Goal: Task Accomplishment & Management: Complete application form

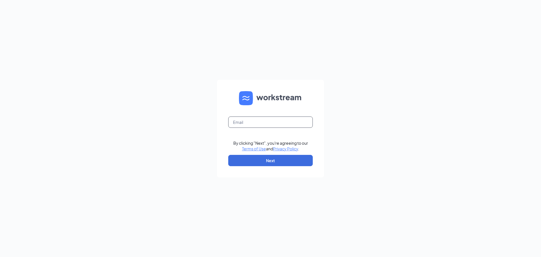
click at [271, 117] on input "text" at bounding box center [270, 121] width 84 height 11
type input "[EMAIL_ADDRESS][DOMAIN_NAME]"
click at [292, 158] on button "Next" at bounding box center [270, 160] width 84 height 11
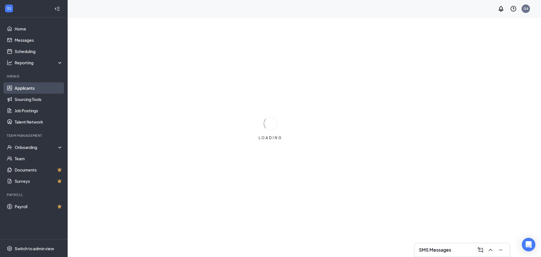
click at [26, 89] on link "Applicants" at bounding box center [39, 87] width 48 height 11
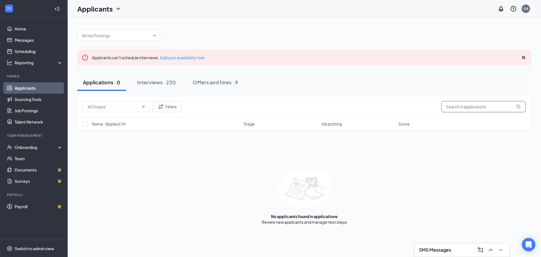
click at [464, 105] on input "text" at bounding box center [483, 106] width 84 height 11
type input "sawyer"
click at [170, 81] on div "Interviews · 230" at bounding box center [156, 82] width 39 height 7
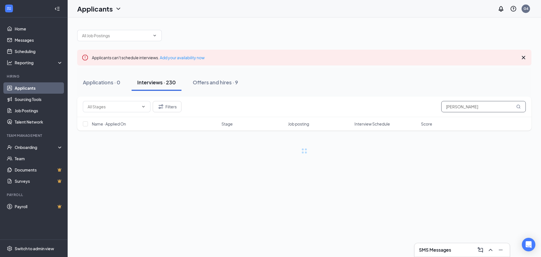
click at [478, 105] on input "sawyer" at bounding box center [483, 106] width 84 height 11
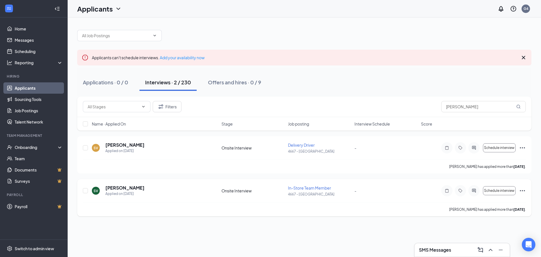
click at [523, 190] on icon "Ellipses" at bounding box center [521, 190] width 5 height 1
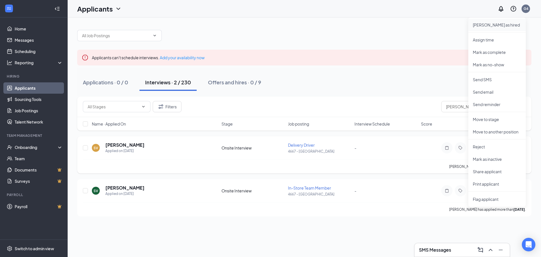
click at [492, 25] on p "Mark as hired" at bounding box center [496, 25] width 48 height 6
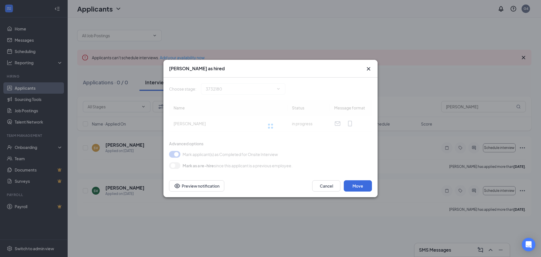
type input "Hiring Complete (final stage)"
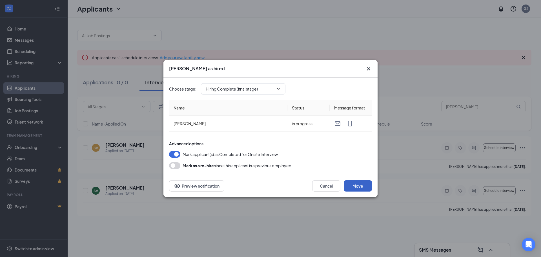
click at [359, 187] on button "Move" at bounding box center [358, 185] width 28 height 11
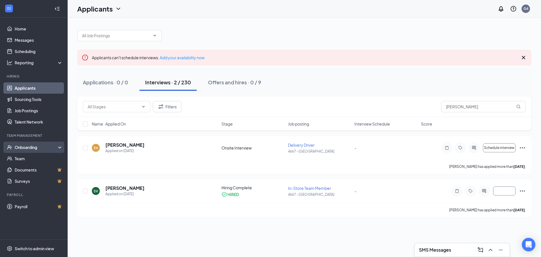
click at [31, 146] on div "Onboarding" at bounding box center [36, 147] width 43 height 6
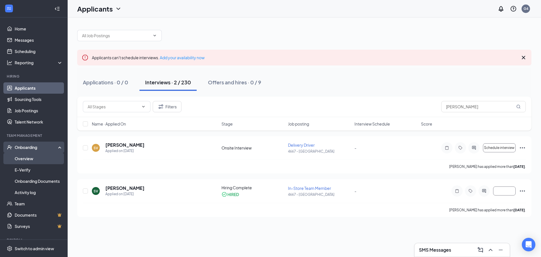
click at [32, 155] on link "Overview" at bounding box center [39, 158] width 48 height 11
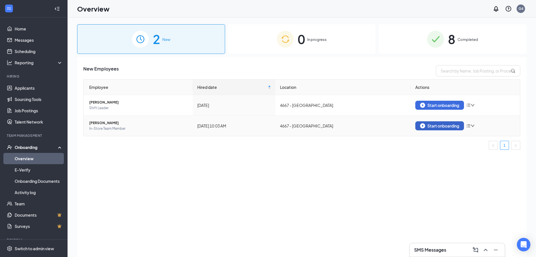
click at [445, 123] on div "Start onboarding" at bounding box center [439, 125] width 39 height 5
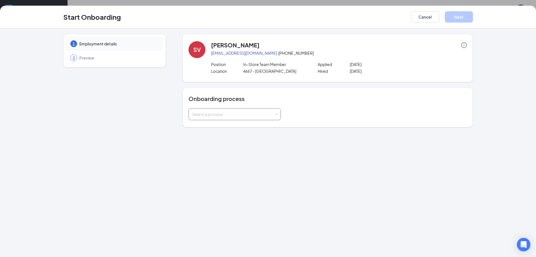
click at [231, 115] on div "Select a process" at bounding box center [233, 114] width 82 height 6
click at [235, 126] on li "Onboarding Process" at bounding box center [235, 126] width 92 height 10
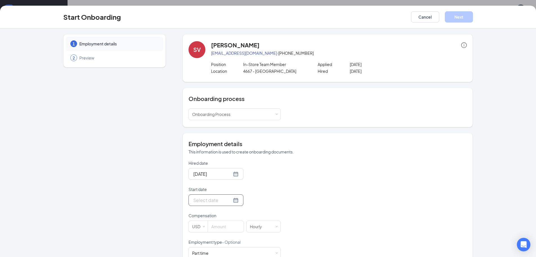
click at [232, 202] on div at bounding box center [216, 200] width 55 height 12
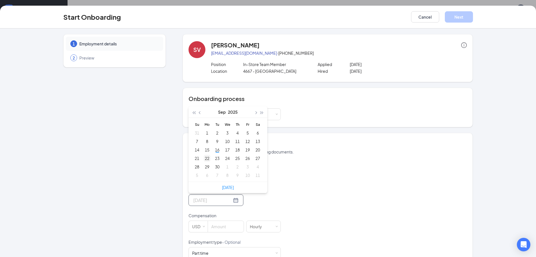
type input "Sep 22, 2025"
click at [205, 156] on div "22" at bounding box center [207, 158] width 7 height 7
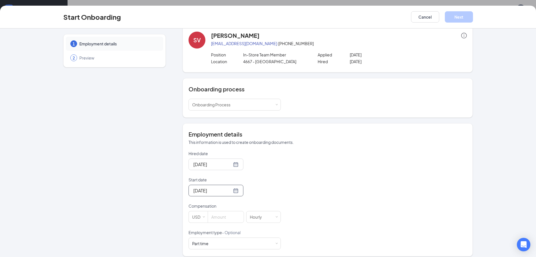
scroll to position [15, 0]
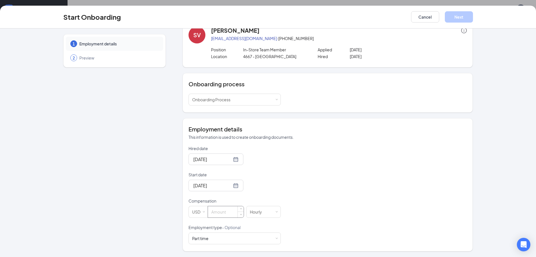
click at [231, 215] on input at bounding box center [226, 211] width 36 height 11
type input "13"
click at [464, 18] on button "Next" at bounding box center [459, 16] width 28 height 11
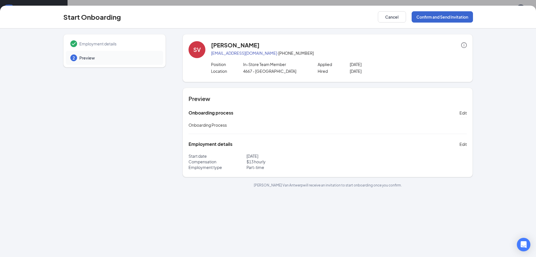
scroll to position [0, 0]
click at [425, 21] on button "Confirm and Send Invitation" at bounding box center [442, 16] width 61 height 11
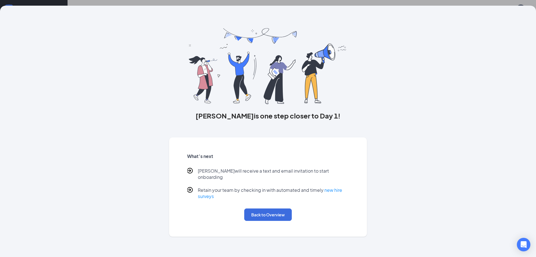
click at [271, 215] on div "What’s next Sawyer will receive a text and email invitation to start onboarding…" at bounding box center [268, 186] width 176 height 81
click at [271, 212] on button "Back to Overview" at bounding box center [268, 214] width 48 height 12
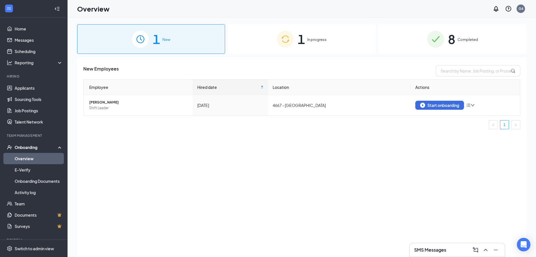
click at [293, 41] on img at bounding box center [285, 39] width 17 height 17
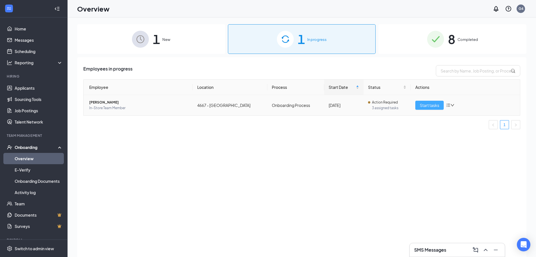
click at [429, 104] on span "Start tasks" at bounding box center [429, 105] width 19 height 6
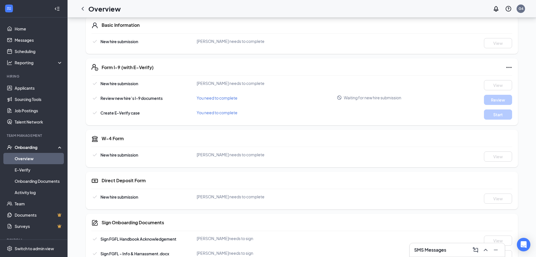
scroll to position [21, 0]
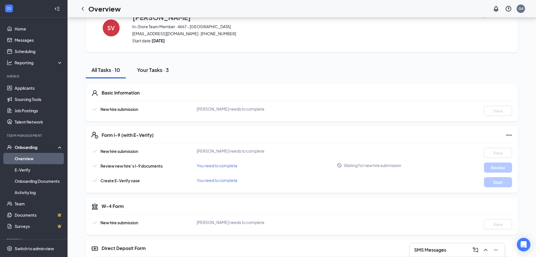
click at [160, 74] on button "Your Tasks · 3" at bounding box center [152, 69] width 43 height 17
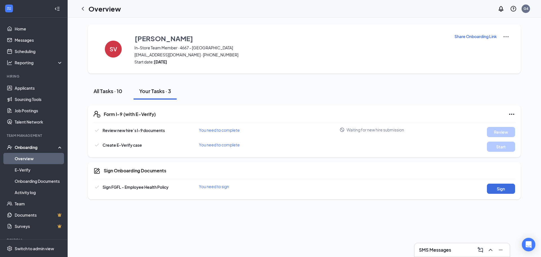
click at [120, 91] on div "All Tasks · 10" at bounding box center [107, 90] width 29 height 7
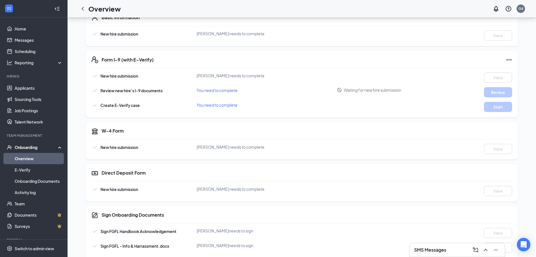
scroll to position [49, 0]
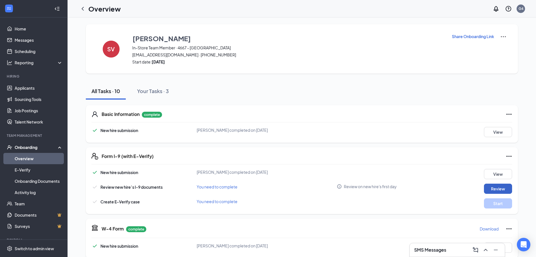
click at [487, 186] on button "Review" at bounding box center [498, 188] width 28 height 10
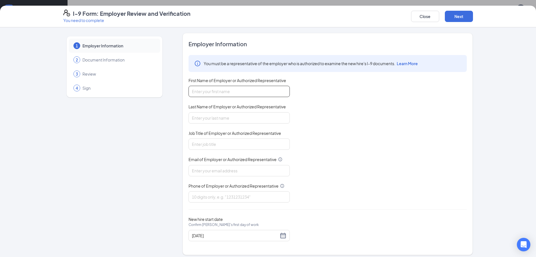
click at [217, 92] on input "First Name of Employer or Authorized Representative" at bounding box center [239, 91] width 101 height 11
type input "Reilly"
type input "Jones"
type input "general manager"
type input "[EMAIL_ADDRESS][DOMAIN_NAME]"
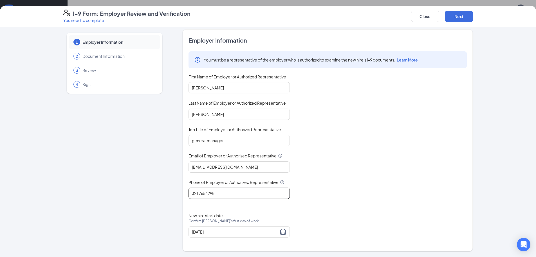
scroll to position [113, 0]
type input "3217654298"
click at [456, 11] on button "Next" at bounding box center [459, 16] width 28 height 11
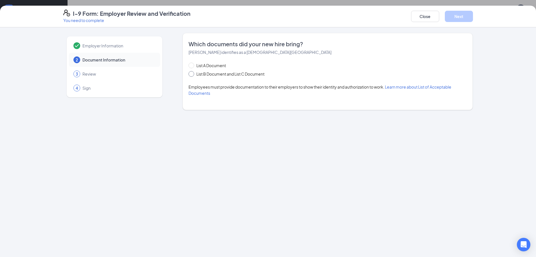
click at [189, 75] on span at bounding box center [192, 74] width 6 height 6
click at [189, 75] on input "List B Document and List C Document" at bounding box center [191, 73] width 4 height 4
radio input "true"
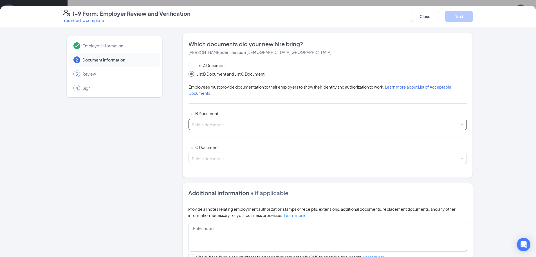
click at [253, 130] on div "Select document" at bounding box center [328, 124] width 278 height 11
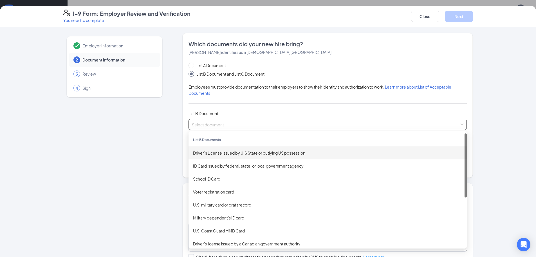
click at [229, 153] on div "Driver’s License issued by U.S State or outlying US possession" at bounding box center [327, 153] width 269 height 6
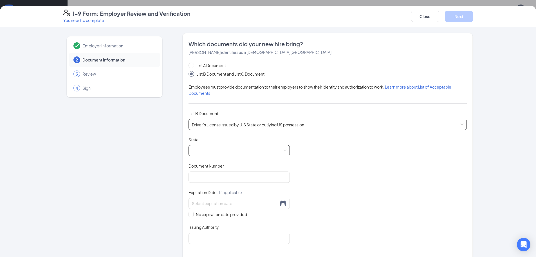
click at [204, 151] on span at bounding box center [239, 150] width 95 height 11
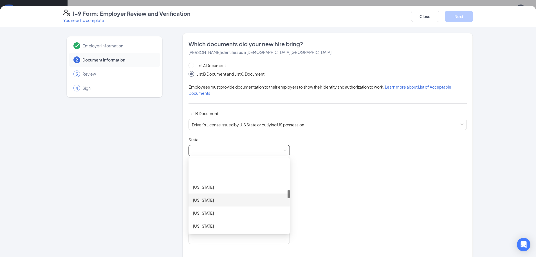
scroll to position [253, 0]
click at [206, 226] on div "Michigan" at bounding box center [239, 223] width 92 height 6
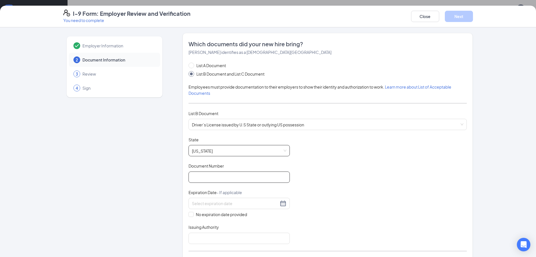
click at [204, 179] on input "Document Number" at bounding box center [239, 176] width 101 height 11
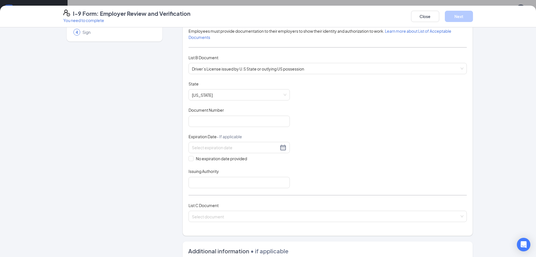
scroll to position [56, 0]
click at [240, 120] on input "Document Number" at bounding box center [239, 120] width 101 height 11
type input "553758368167"
click at [248, 149] on input at bounding box center [235, 147] width 87 height 6
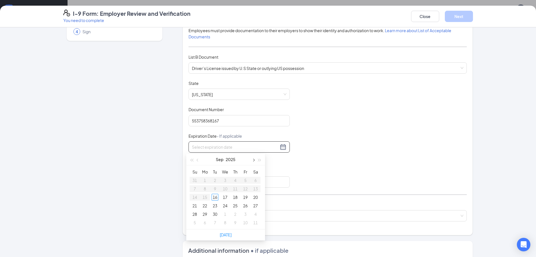
click at [253, 160] on span "button" at bounding box center [253, 160] width 3 height 3
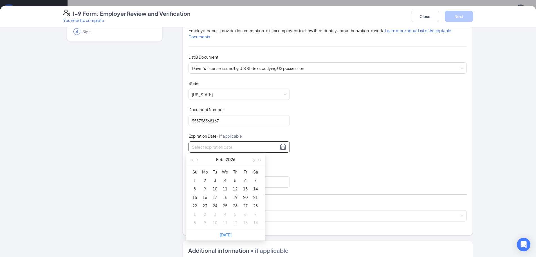
click at [253, 160] on span "button" at bounding box center [253, 160] width 3 height 3
click at [199, 160] on button "button" at bounding box center [198, 158] width 6 height 11
type input "03/04/2026"
click at [224, 177] on div "4" at bounding box center [225, 180] width 7 height 7
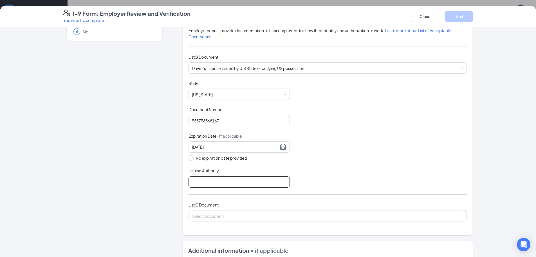
click at [228, 184] on input "Issuing Authority" at bounding box center [239, 181] width 101 height 11
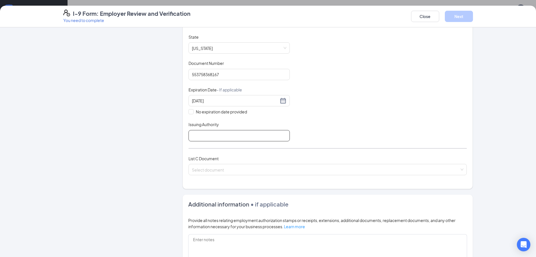
scroll to position [113, 0]
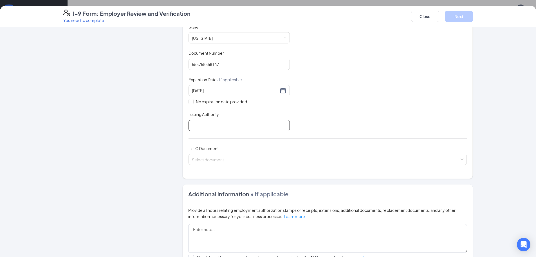
click at [227, 127] on input "Issuing Authority" at bounding box center [239, 125] width 101 height 11
type input "m"
type input "M"
click at [326, 91] on div "Document Title Driver’s License issued by U.S State or outlying US possession S…" at bounding box center [328, 77] width 278 height 107
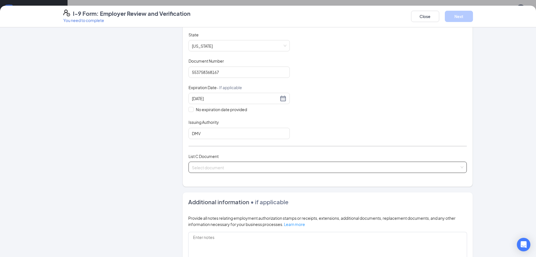
scroll to position [84, 0]
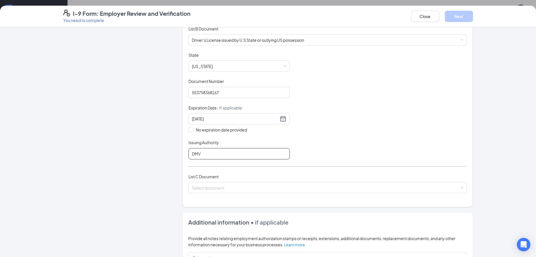
click at [195, 150] on input "DMV" at bounding box center [239, 153] width 101 height 11
click at [196, 150] on input "DMV" at bounding box center [239, 153] width 101 height 11
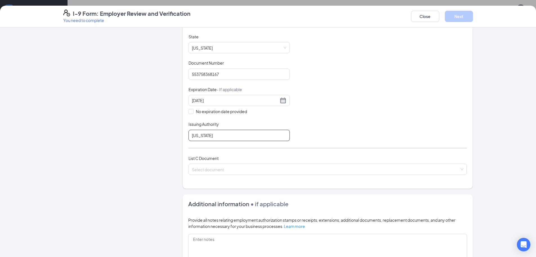
scroll to position [113, 0]
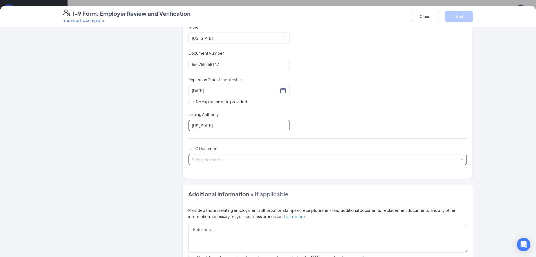
click at [254, 164] on div "Select document" at bounding box center [328, 158] width 278 height 11
type input "Michigan"
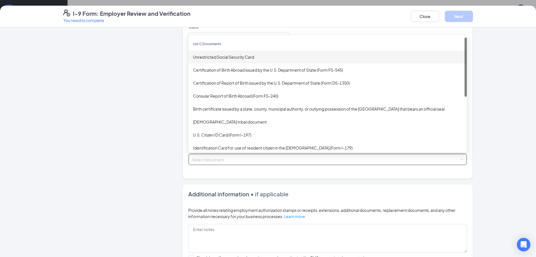
click at [219, 57] on div "Unrestricted Social Security Card" at bounding box center [327, 57] width 269 height 6
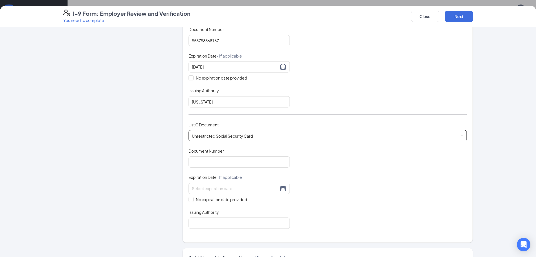
scroll to position [169, 0]
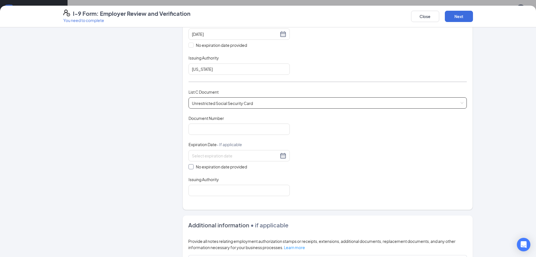
click at [189, 167] on input "No expiration date provided" at bounding box center [191, 166] width 4 height 4
checkbox input "true"
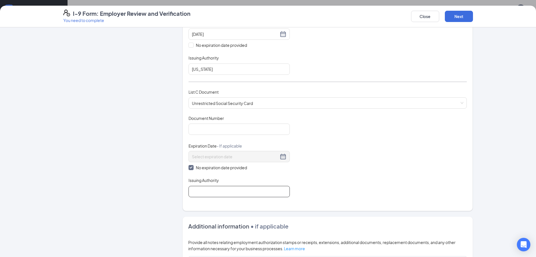
click at [204, 189] on input "Issuing Authority" at bounding box center [239, 191] width 101 height 11
type input "Social Security Adminstration"
click at [192, 130] on input "Document Number" at bounding box center [239, 128] width 101 height 11
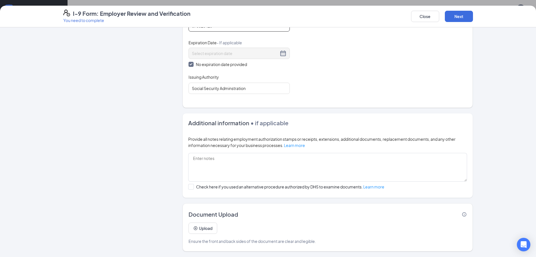
scroll to position [143, 0]
type input "376316418"
click at [462, 17] on button "Next" at bounding box center [459, 16] width 28 height 11
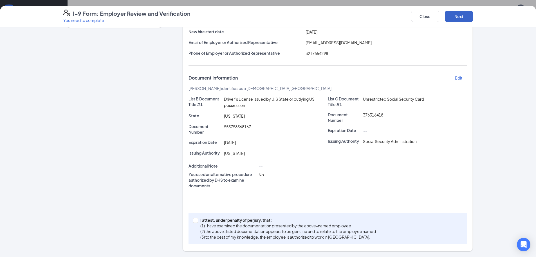
scroll to position [70, 0]
click at [201, 222] on p "I attest, under penalty of perjury, that:" at bounding box center [288, 220] width 176 height 6
click at [197, 221] on input "I attest, under penalty of perjury, that: (1) I have examined the documentation…" at bounding box center [195, 219] width 4 height 4
checkbox input "true"
click at [463, 18] on button "Next" at bounding box center [459, 16] width 28 height 11
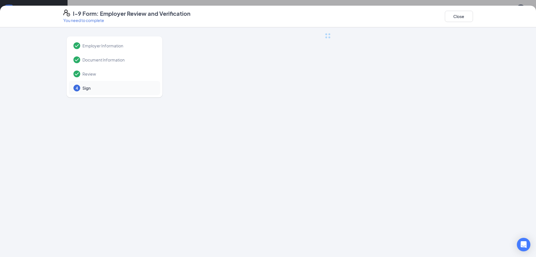
scroll to position [0, 0]
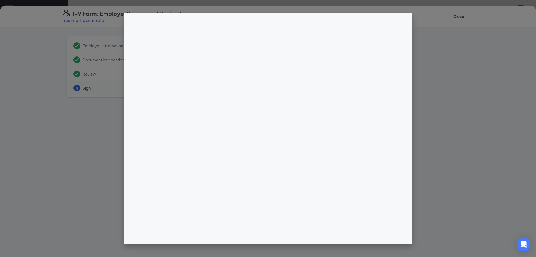
click at [506, 101] on div at bounding box center [268, 128] width 536 height 257
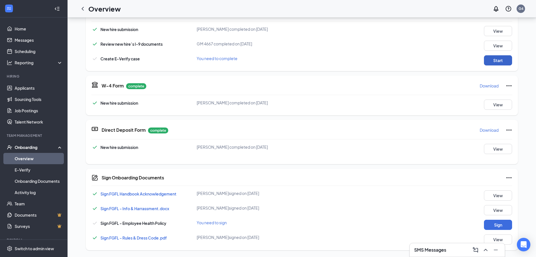
click at [499, 62] on button "Start" at bounding box center [498, 60] width 28 height 10
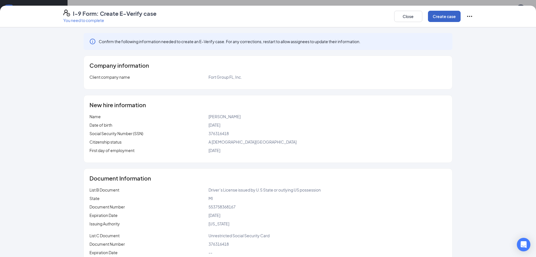
click at [436, 17] on button "Create case" at bounding box center [444, 16] width 33 height 11
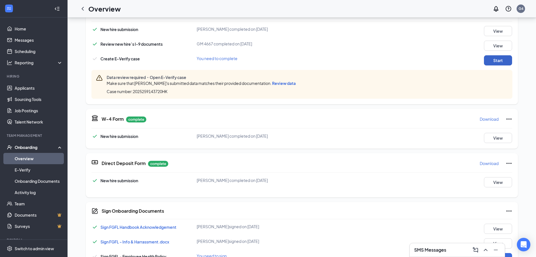
click at [489, 57] on button "Start" at bounding box center [498, 60] width 28 height 10
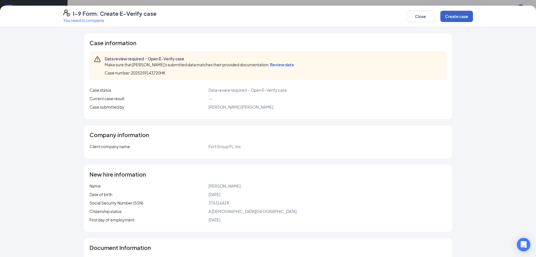
click at [469, 19] on button "Create case" at bounding box center [457, 16] width 33 height 11
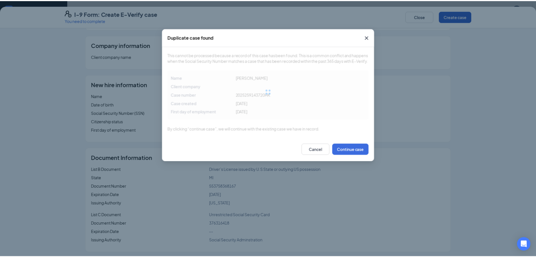
scroll to position [91, 0]
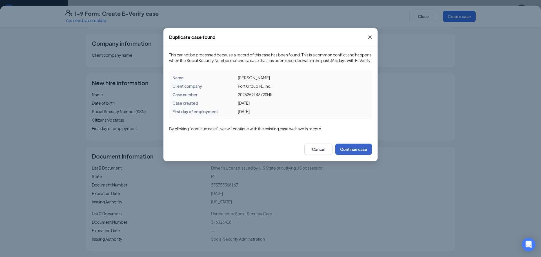
click at [350, 152] on button "Continue case" at bounding box center [353, 148] width 37 height 11
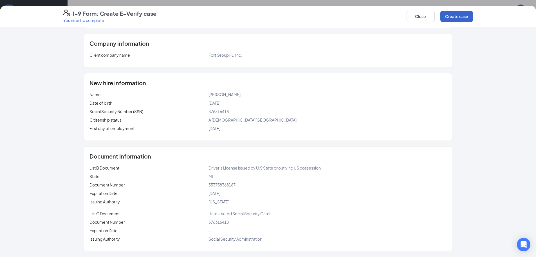
click at [456, 20] on button "Create case" at bounding box center [457, 16] width 33 height 11
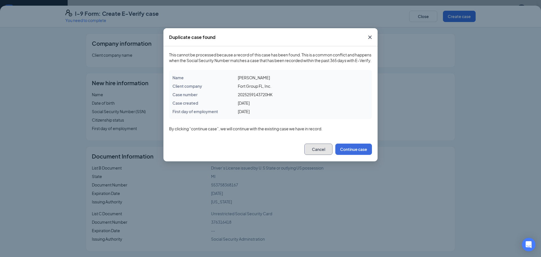
click at [323, 153] on button "Cancel" at bounding box center [318, 148] width 28 height 11
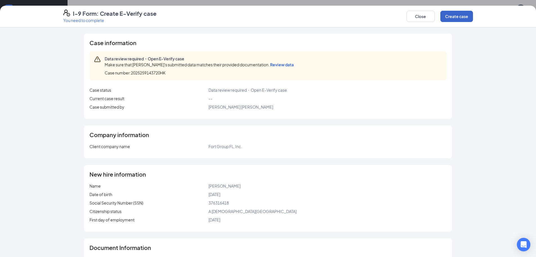
scroll to position [92, 0]
click at [280, 65] on span "Review data" at bounding box center [282, 64] width 24 height 5
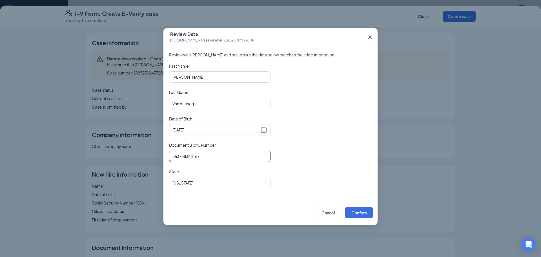
drag, startPoint x: 180, startPoint y: 157, endPoint x: 184, endPoint y: 158, distance: 4.7
click at [184, 158] on input "553758368167" at bounding box center [219, 155] width 101 height 11
click at [352, 211] on button "Confirm" at bounding box center [359, 212] width 28 height 11
click at [369, 35] on icon "Cross" at bounding box center [369, 37] width 7 height 7
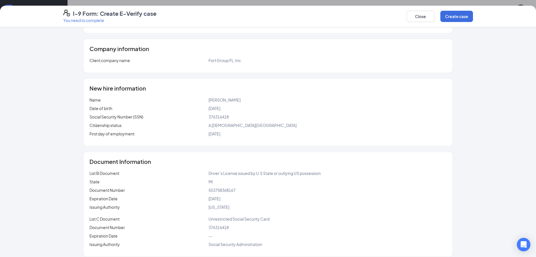
scroll to position [91, 0]
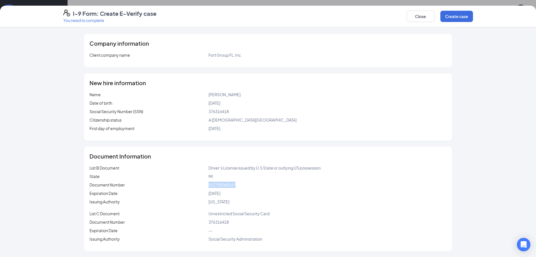
drag, startPoint x: 205, startPoint y: 183, endPoint x: 237, endPoint y: 186, distance: 31.5
click at [236, 186] on div "Document Number 553758368167" at bounding box center [268, 184] width 357 height 6
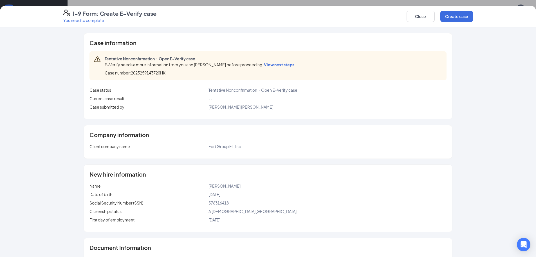
scroll to position [0, 0]
click at [281, 67] on span "View next steps" at bounding box center [279, 64] width 30 height 5
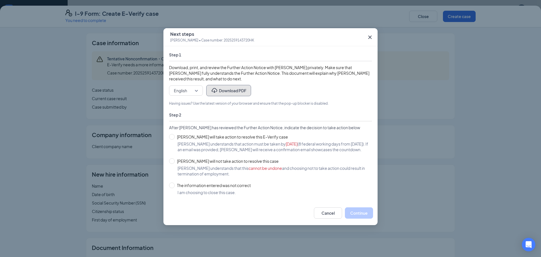
click at [224, 89] on button "Download PDF" at bounding box center [228, 90] width 45 height 11
click at [177, 188] on span "The information entered was not correct" at bounding box center [214, 185] width 78 height 6
click at [175, 188] on input "The information entered was not correct" at bounding box center [172, 185] width 6 height 6
radio input "true"
click at [321, 217] on button "Cancel" at bounding box center [326, 212] width 28 height 11
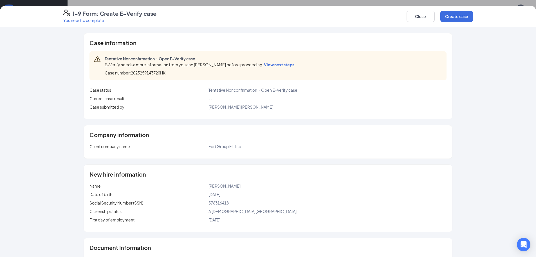
click at [287, 64] on span "View next steps" at bounding box center [279, 64] width 30 height 5
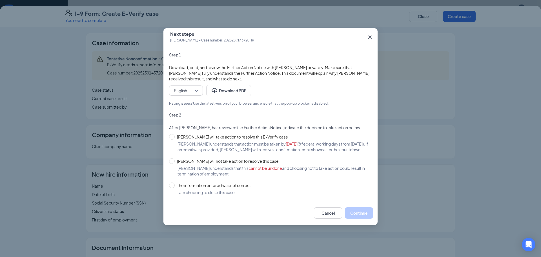
click at [371, 38] on icon "Cross" at bounding box center [369, 37] width 7 height 7
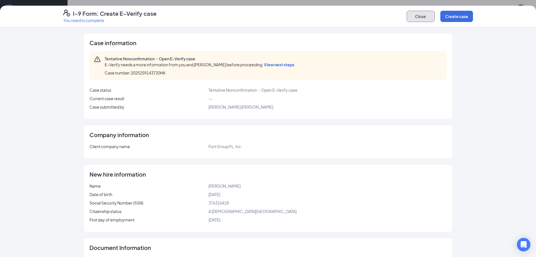
click at [414, 14] on button "Close" at bounding box center [421, 16] width 28 height 11
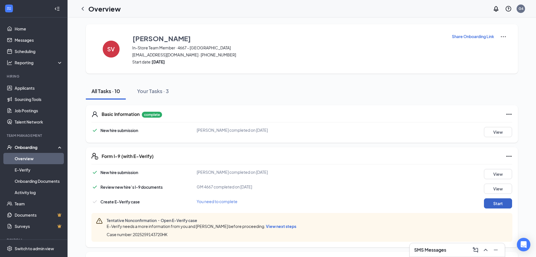
click at [501, 202] on button "Start" at bounding box center [498, 203] width 28 height 10
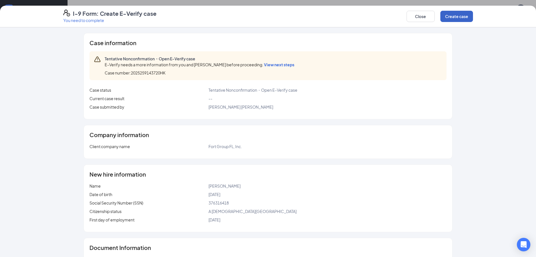
click at [455, 19] on button "Create case" at bounding box center [457, 16] width 33 height 11
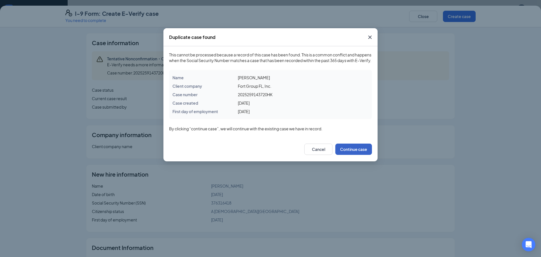
click at [348, 153] on button "Continue case" at bounding box center [353, 148] width 37 height 11
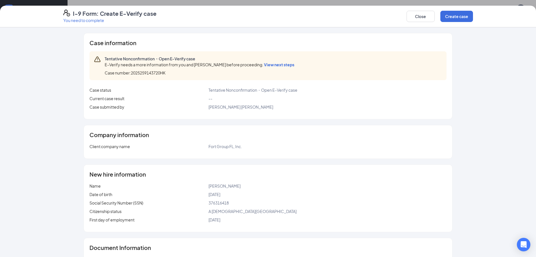
click at [280, 65] on span "View next steps" at bounding box center [279, 64] width 30 height 5
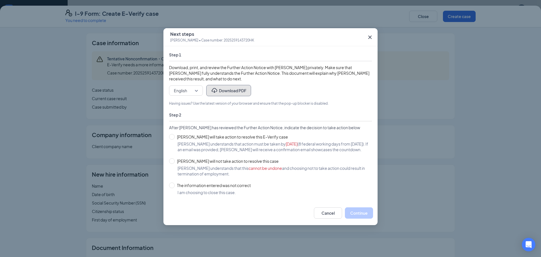
click at [222, 90] on button "Download PDF" at bounding box center [228, 90] width 45 height 11
click at [370, 38] on icon "Cross" at bounding box center [369, 37] width 7 height 7
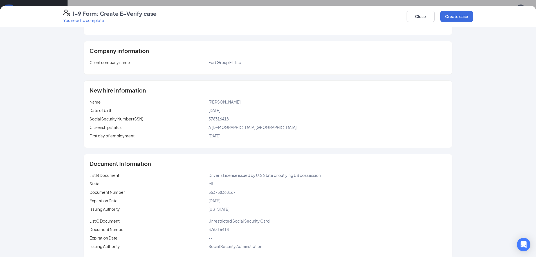
scroll to position [84, 0]
click at [203, 192] on div "Document Number" at bounding box center [149, 191] width 119 height 6
drag, startPoint x: 206, startPoint y: 189, endPoint x: 228, endPoint y: 192, distance: 22.1
click at [228, 192] on div "Document Number 553758368167" at bounding box center [268, 191] width 357 height 6
click at [284, 206] on div "Michigan" at bounding box center [328, 208] width 238 height 6
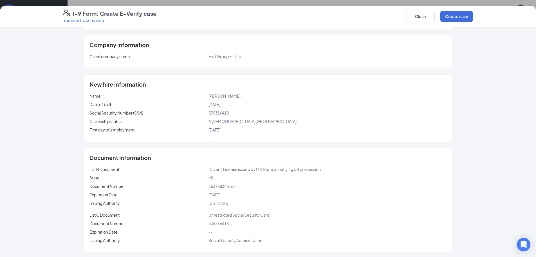
scroll to position [91, 0]
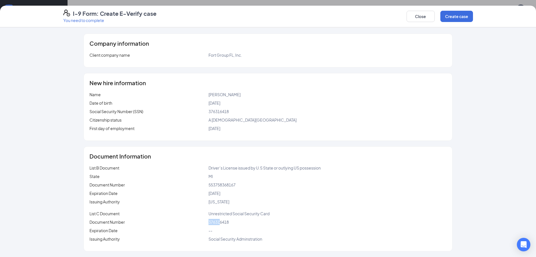
drag, startPoint x: 207, startPoint y: 223, endPoint x: 218, endPoint y: 224, distance: 10.5
click at [218, 224] on div "376316418" at bounding box center [328, 221] width 238 height 6
click at [282, 212] on div "Unrestricted Social Security Card" at bounding box center [328, 213] width 238 height 6
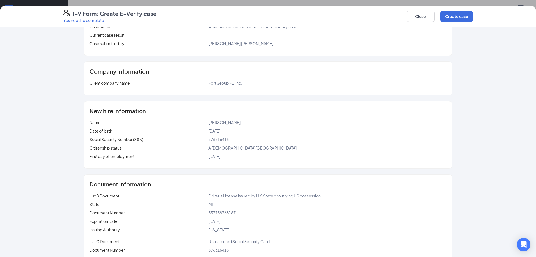
scroll to position [63, 0]
click at [520, 240] on div "Open Intercom Messenger" at bounding box center [524, 244] width 15 height 15
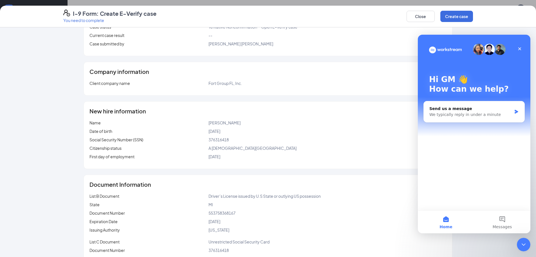
scroll to position [0, 0]
click at [480, 106] on div "Send us a message" at bounding box center [471, 109] width 82 height 6
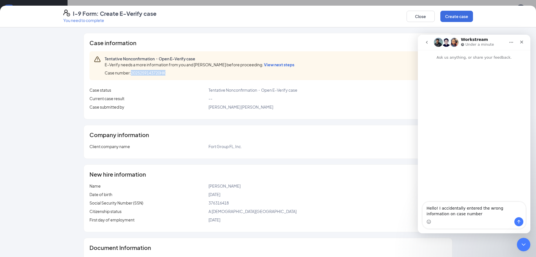
drag, startPoint x: 171, startPoint y: 73, endPoint x: 130, endPoint y: 72, distance: 40.8
click at [130, 72] on div "Case number: 2025259143720HK" at bounding box center [201, 73] width 192 height 6
copy span "2025259143720HK"
click at [451, 212] on textarea "Hello! I accidentally entered the wrong information on case number" at bounding box center [474, 209] width 103 height 15
paste textarea "2025259143720HK"
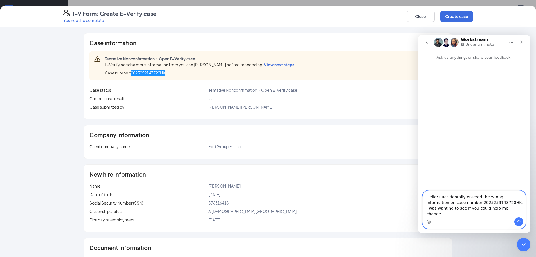
type textarea "Hello! I accidentally entered the wrong information on case number 202525914372…"
click at [516, 221] on button "Send a message…" at bounding box center [519, 221] width 9 height 9
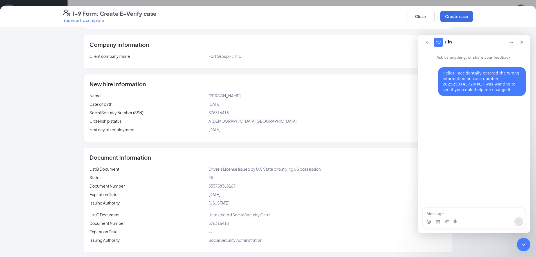
scroll to position [91, 0]
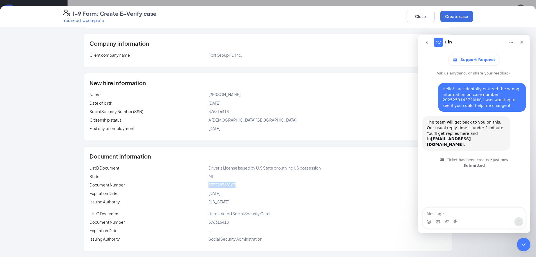
drag, startPoint x: 238, startPoint y: 185, endPoint x: 206, endPoint y: 182, distance: 32.2
click at [206, 182] on div "Document Number 553758368167" at bounding box center [268, 184] width 357 height 6
copy div "553758368167"
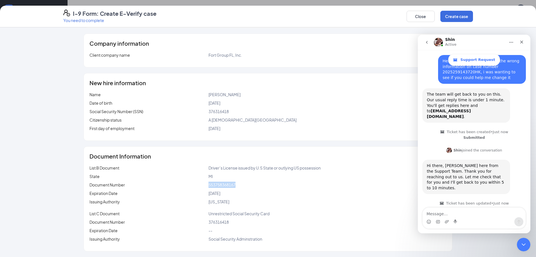
scroll to position [29, 0]
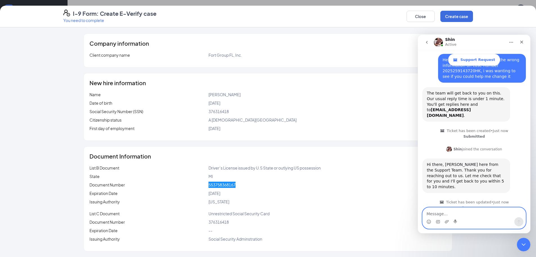
click at [453, 212] on textarea "Message…" at bounding box center [474, 212] width 103 height 10
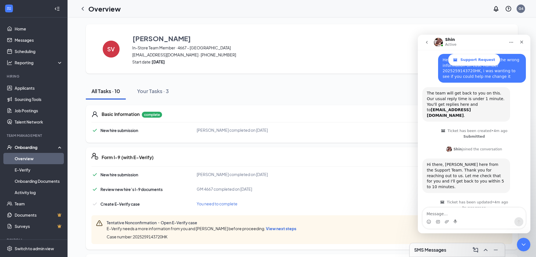
scroll to position [28, 0]
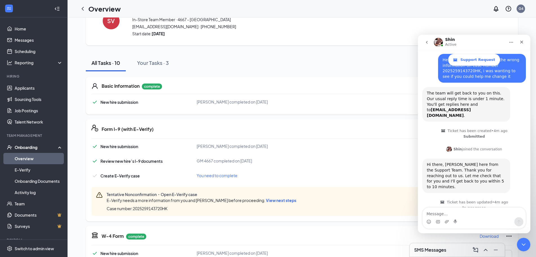
click at [291, 200] on span "View next steps" at bounding box center [281, 199] width 30 height 5
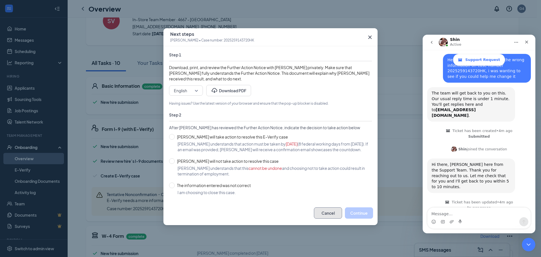
click at [327, 218] on button "Cancel" at bounding box center [328, 212] width 28 height 11
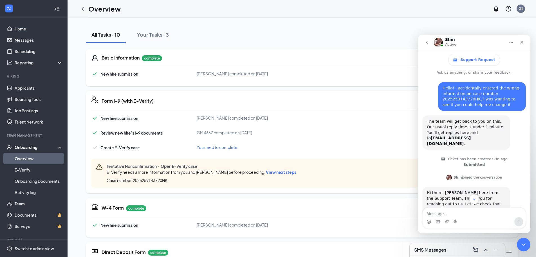
scroll to position [29, 0]
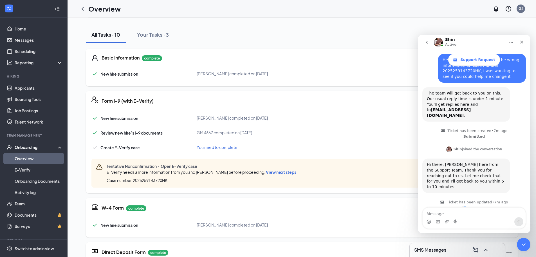
click at [466, 207] on div "Ticket has been updated • 7m ago In progress" at bounding box center [475, 208] width 104 height 22
click at [465, 209] on textarea "Message…" at bounding box center [474, 212] width 103 height 10
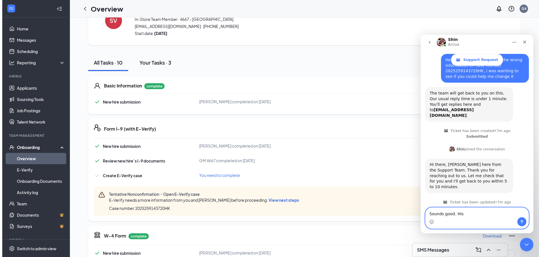
scroll to position [28, 0]
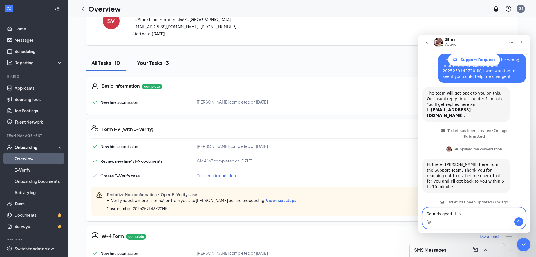
type textarea "Sounds good. His"
click at [160, 64] on div "Your Tasks · 3" at bounding box center [153, 62] width 32 height 7
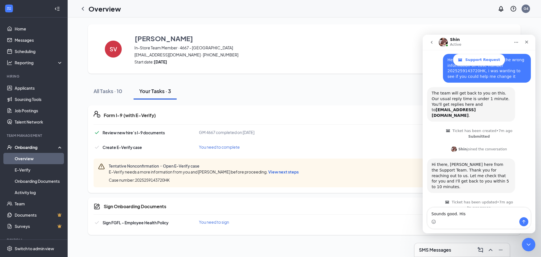
scroll to position [0, 0]
click at [280, 173] on span "View next steps" at bounding box center [283, 171] width 30 height 5
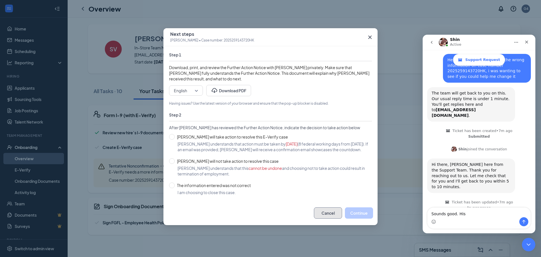
click at [318, 218] on button "Cancel" at bounding box center [328, 212] width 28 height 11
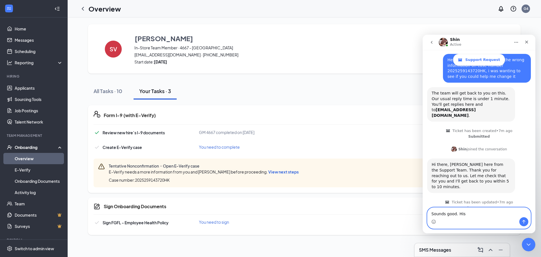
click at [479, 215] on textarea "Sounds good. His" at bounding box center [478, 212] width 103 height 10
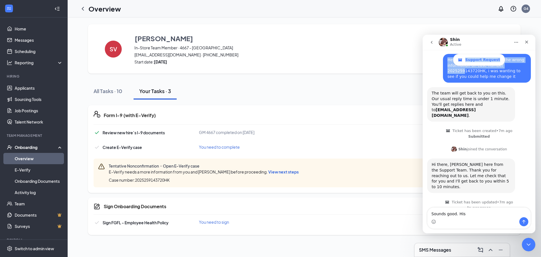
scroll to position [26, 0]
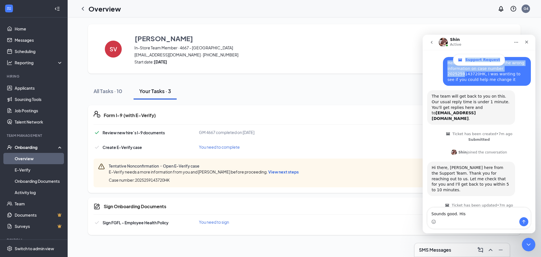
drag, startPoint x: 467, startPoint y: 43, endPoint x: 454, endPoint y: 69, distance: 29.2
click at [456, 72] on div "Shin Active Support Request Ask us anything, or share your feedback. Hello! I a…" at bounding box center [478, 134] width 113 height 198
click at [430, 43] on icon "go back" at bounding box center [431, 42] width 5 height 5
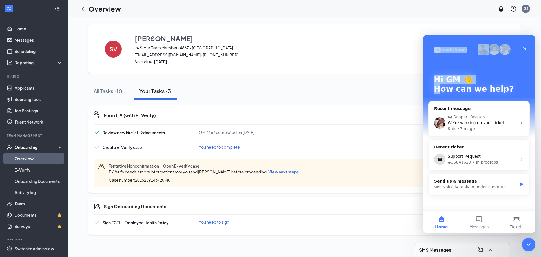
drag, startPoint x: 458, startPoint y: 45, endPoint x: 437, endPoint y: 84, distance: 45.0
click at [437, 84] on div "Hi GM 👋 How can we help?" at bounding box center [478, 85] width 101 height 101
click at [473, 131] on div "Shin • 7m ago" at bounding box center [481, 129] width 69 height 6
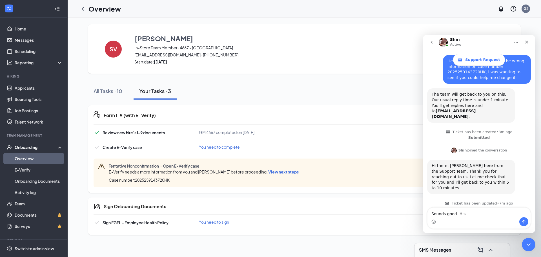
scroll to position [29, 0]
drag, startPoint x: 473, startPoint y: 209, endPoint x: 477, endPoint y: 209, distance: 3.7
click at [476, 209] on textarea "Sounds good. His" at bounding box center [478, 212] width 103 height 10
click at [495, 210] on textarea "Sounds good. His license should be V553 758 368 167" at bounding box center [478, 209] width 103 height 15
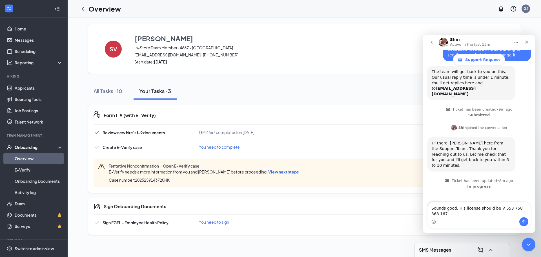
scroll to position [51, 0]
click at [524, 213] on textarea "Sounds good. His license should be V 553 758 368 167" at bounding box center [478, 209] width 103 height 15
click at [526, 213] on textarea "Sounds good. His license should be V 553 758 368 167" at bounding box center [478, 209] width 103 height 15
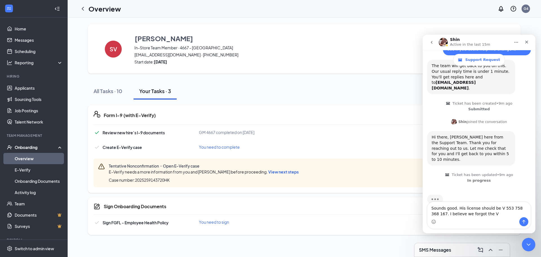
type textarea "Sounds good. His license should be V 553 758 368 167. I believe we forgot the V"
click at [518, 221] on div "Intercom messenger" at bounding box center [478, 221] width 103 height 9
click at [521, 221] on button "Send a message…" at bounding box center [523, 221] width 9 height 9
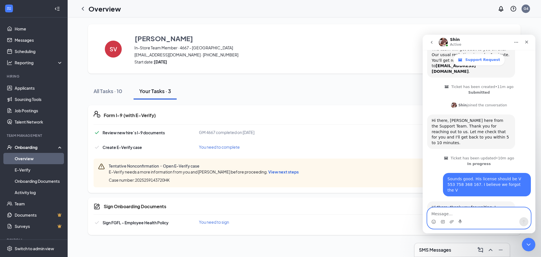
scroll to position [110, 0]
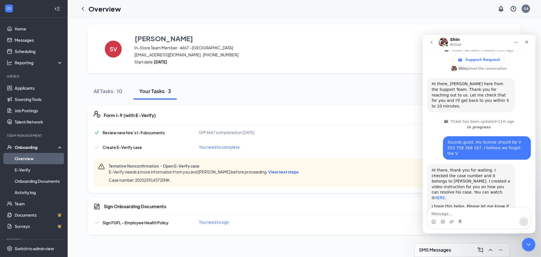
click at [445, 195] on link "HERE" at bounding box center [439, 197] width 11 height 5
click at [483, 209] on textarea "Message…" at bounding box center [478, 212] width 103 height 10
type textarea "That makes sense thank you!"
click at [522, 224] on button "Send a message…" at bounding box center [523, 221] width 9 height 9
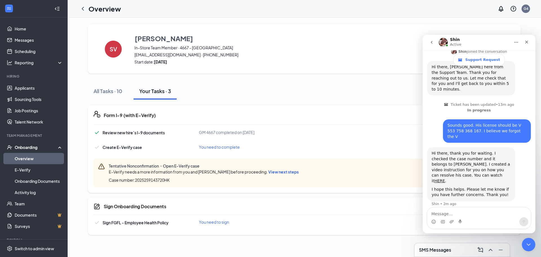
click at [240, 77] on div "SV Sawyer Van Antwerp In-Store Team Member · 4667 - Oviedo sj.van.antwerp@gmail…" at bounding box center [304, 129] width 432 height 210
click at [524, 41] on icon "Close" at bounding box center [526, 42] width 5 height 5
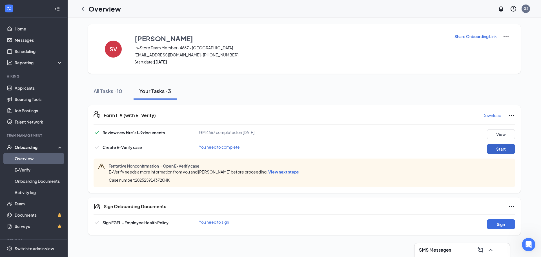
click at [494, 150] on button "Start" at bounding box center [501, 149] width 28 height 10
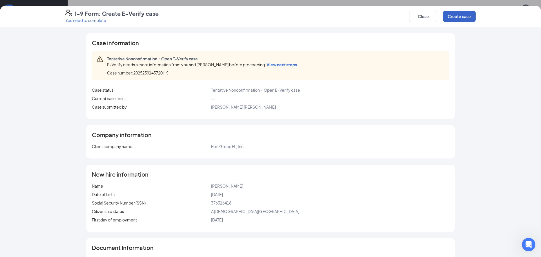
click at [462, 15] on button "Create case" at bounding box center [459, 16] width 33 height 11
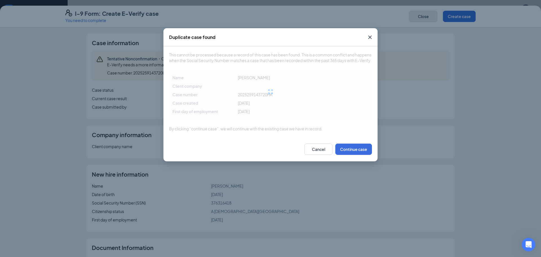
click at [429, 18] on div "Duplicate case found This cannot be processed because a record of this case has…" at bounding box center [270, 128] width 541 height 257
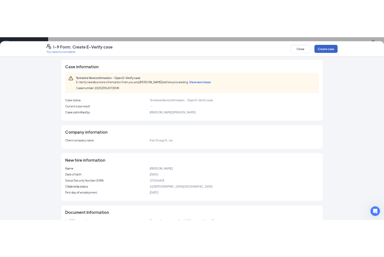
scroll to position [0, 0]
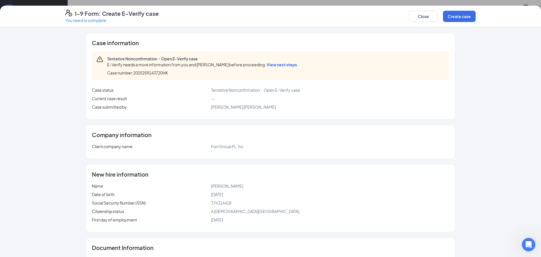
click at [282, 64] on span "View next steps" at bounding box center [281, 64] width 30 height 5
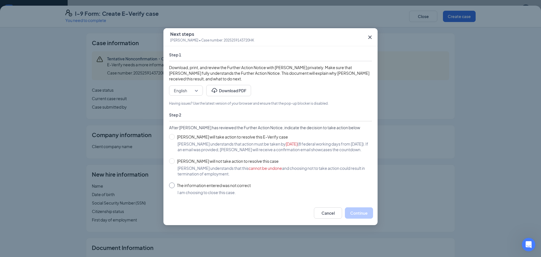
click at [175, 188] on span "The information entered was not correct" at bounding box center [214, 185] width 78 height 6
click at [175, 188] on input "The information entered was not correct" at bounding box center [172, 185] width 6 height 6
radio input "true"
click at [359, 218] on button "Close case" at bounding box center [358, 212] width 30 height 11
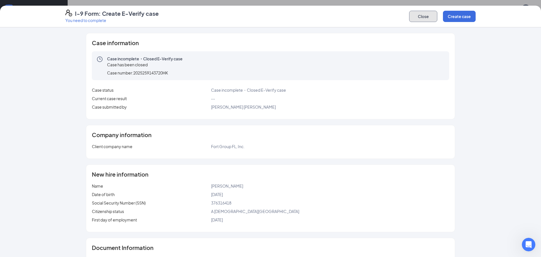
click at [432, 15] on button "Close" at bounding box center [423, 16] width 28 height 11
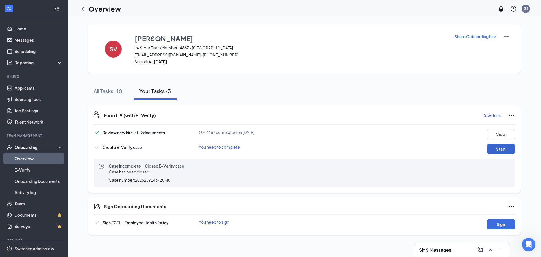
click at [501, 149] on button "Start" at bounding box center [501, 149] width 28 height 10
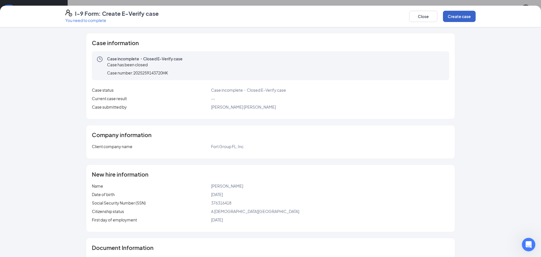
click at [459, 17] on button "Create case" at bounding box center [459, 16] width 33 height 11
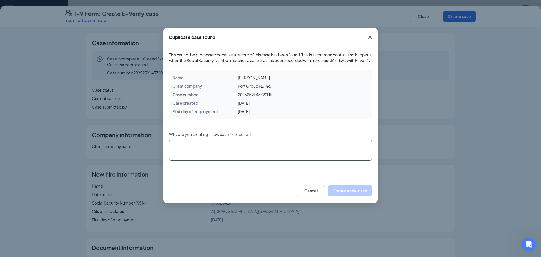
click at [248, 160] on textarea "Why are you creating a new case? ・required" at bounding box center [270, 149] width 203 height 21
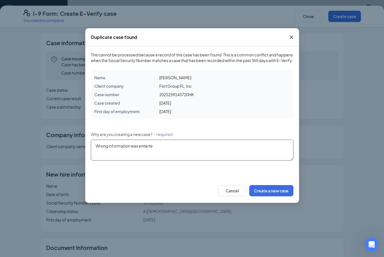
click at [185, 154] on textarea "Wrong information was enterte" at bounding box center [192, 149] width 203 height 21
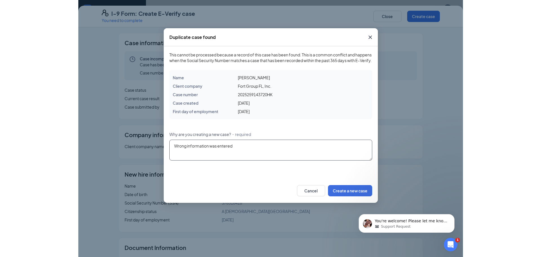
scroll to position [154, 0]
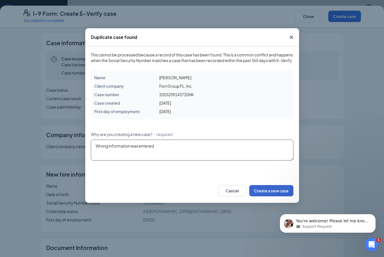
type textarea "Wrong information was entered"
drag, startPoint x: 266, startPoint y: 196, endPoint x: 379, endPoint y: 124, distance: 134.0
click at [266, 196] on button "Create a new case" at bounding box center [271, 190] width 44 height 11
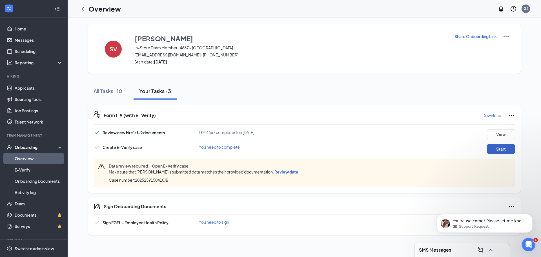
click at [493, 146] on button "Start" at bounding box center [501, 149] width 28 height 10
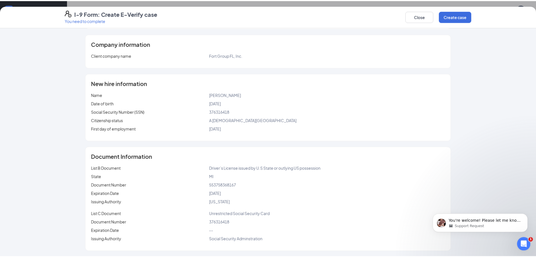
scroll to position [91, 0]
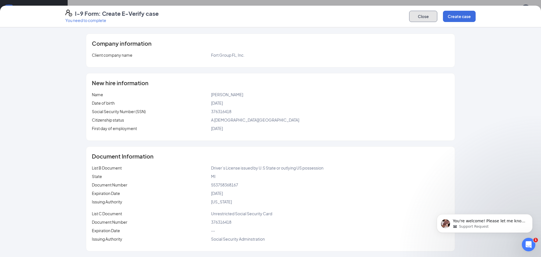
click at [424, 14] on button "Close" at bounding box center [423, 16] width 28 height 11
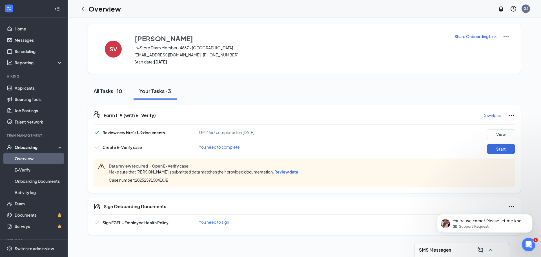
click at [110, 91] on div "All Tasks · 10" at bounding box center [107, 90] width 29 height 7
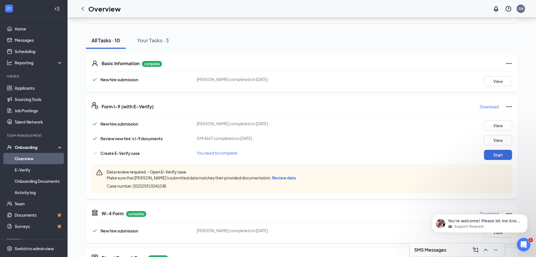
scroll to position [56, 0]
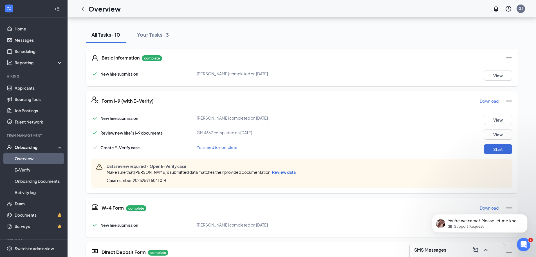
click at [222, 119] on span "[PERSON_NAME] completed on [DATE]" at bounding box center [232, 117] width 71 height 5
click at [119, 118] on span "New hire submission" at bounding box center [120, 117] width 38 height 5
click at [121, 135] on span "Review new hire’s I-9 documents" at bounding box center [132, 132] width 62 height 5
click at [490, 134] on button "View" at bounding box center [498, 134] width 28 height 10
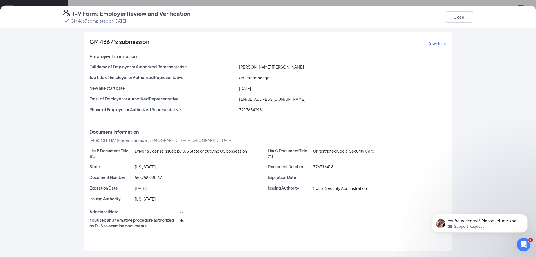
scroll to position [141, 0]
click at [466, 17] on button "Close" at bounding box center [459, 16] width 28 height 11
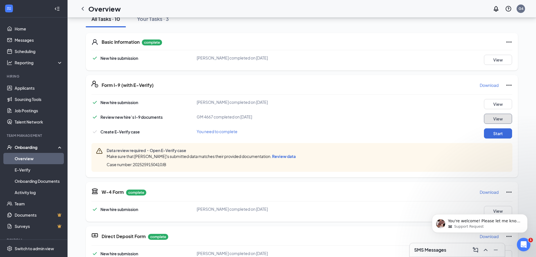
scroll to position [84, 0]
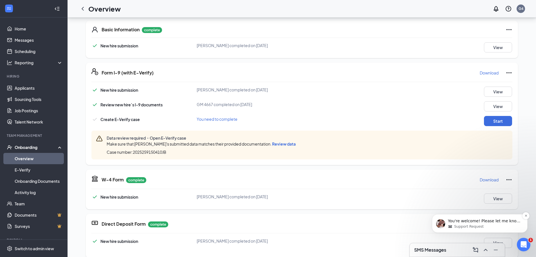
click at [469, 224] on span "Support Request" at bounding box center [469, 226] width 30 height 5
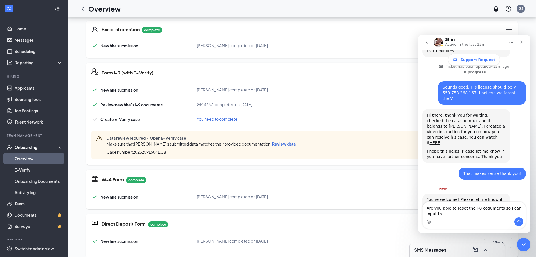
scroll to position [169, 0]
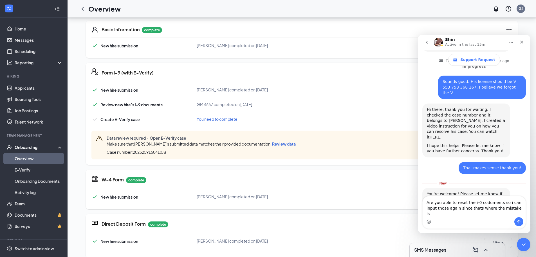
click at [480, 208] on textarea "Are you able to reset the i-0 coduments so i can input those again since thats …" at bounding box center [474, 206] width 103 height 21
click at [504, 206] on textarea "Are you able to reset the i-9 documents so i can input those again since thats …" at bounding box center [474, 206] width 103 height 21
type textarea "Are you able to reset the i-9 documents so I can input those again since thats …"
click at [518, 223] on icon "Send a message…" at bounding box center [519, 221] width 5 height 5
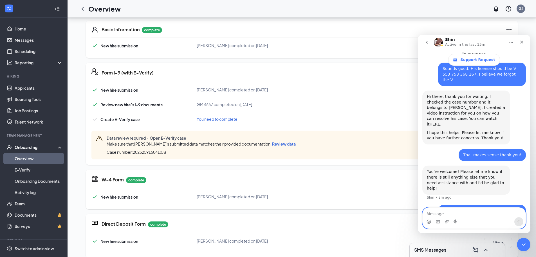
scroll to position [28, 0]
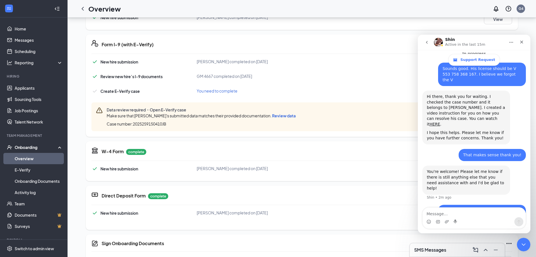
click at [300, 136] on div "Form I-9 (with E-Verify) Download New hire submission Sawyer J Van Antwerp comp…" at bounding box center [302, 85] width 432 height 102
click at [520, 41] on icon "Close" at bounding box center [522, 42] width 5 height 5
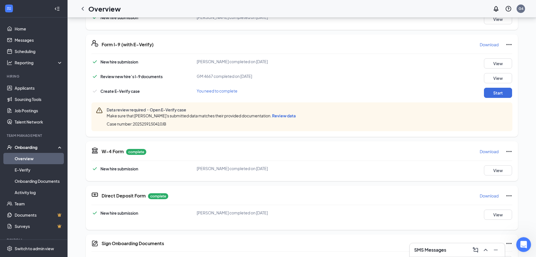
click at [527, 242] on icon "Open Intercom Messenger" at bounding box center [523, 243] width 9 height 9
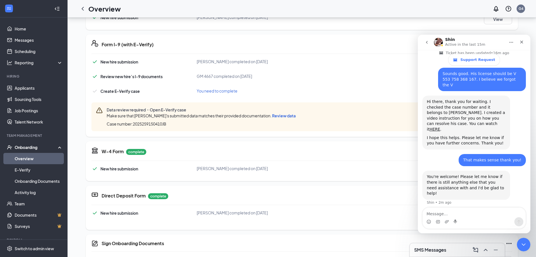
scroll to position [182, 0]
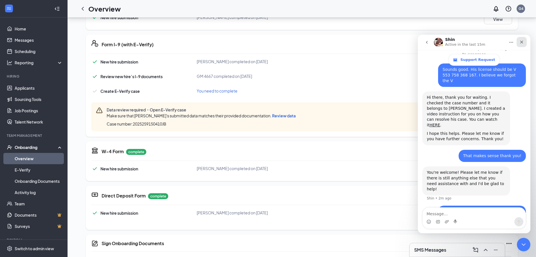
click at [522, 41] on icon "Close" at bounding box center [522, 42] width 5 height 5
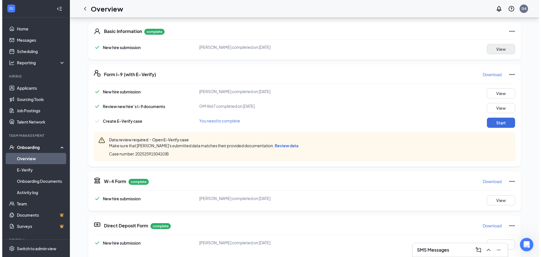
scroll to position [56, 0]
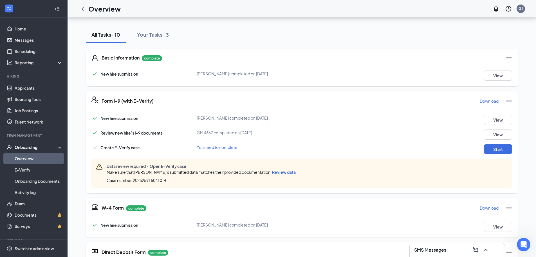
click at [506, 102] on icon "Ellipses" at bounding box center [509, 100] width 7 height 7
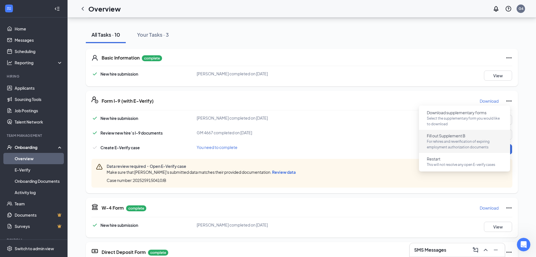
click at [476, 144] on span "For rehires and reverification of expiring employment authorization documents" at bounding box center [464, 144] width 75 height 11
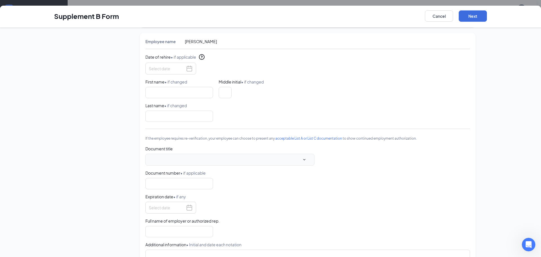
click at [188, 160] on span at bounding box center [229, 159] width 159 height 8
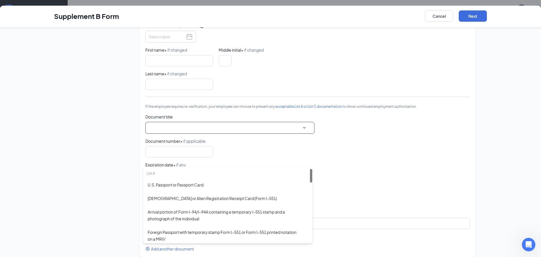
scroll to position [88, 0]
click at [398, 162] on div "Document title Enter document title Enter receipt title Document number • if ap…" at bounding box center [307, 174] width 324 height 131
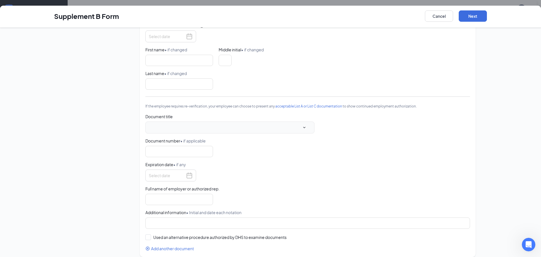
click at [210, 128] on span at bounding box center [229, 127] width 159 height 8
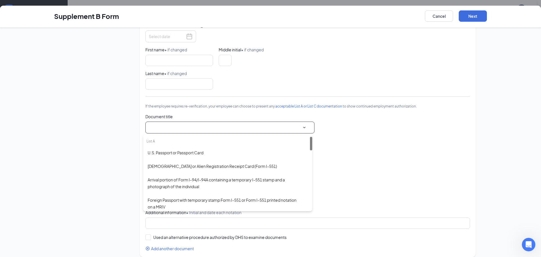
click at [375, 161] on div "Document title Enter document title Enter receipt title Document number • if ap…" at bounding box center [307, 174] width 324 height 131
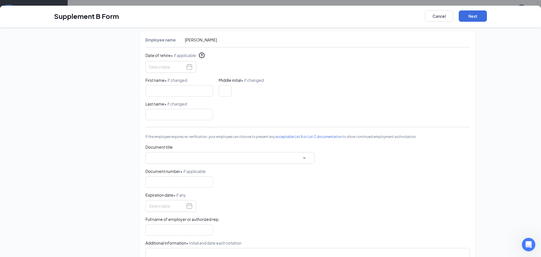
scroll to position [0, 0]
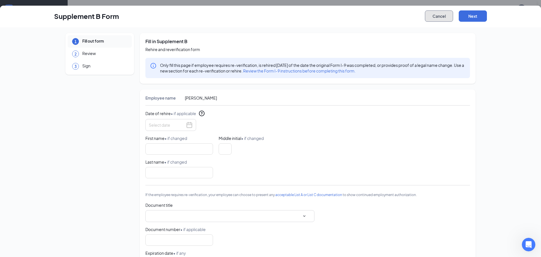
click at [447, 15] on button "Cancel" at bounding box center [439, 15] width 28 height 11
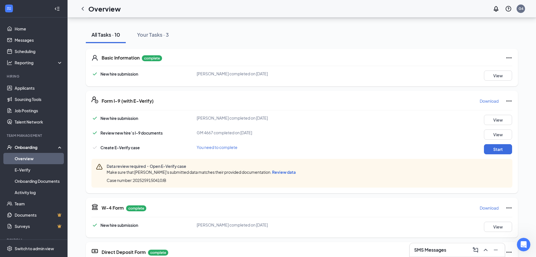
click at [507, 101] on icon "Ellipses" at bounding box center [509, 100] width 5 height 1
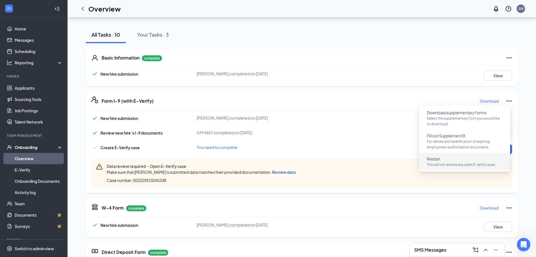
click at [450, 165] on p "This will not resolve any open E-verify cases" at bounding box center [464, 165] width 75 height 6
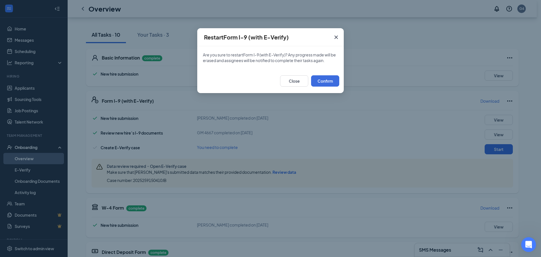
click at [526, 240] on icon "Open Intercom Messenger" at bounding box center [527, 243] width 9 height 9
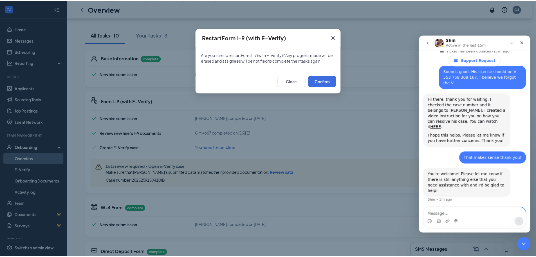
scroll to position [182, 0]
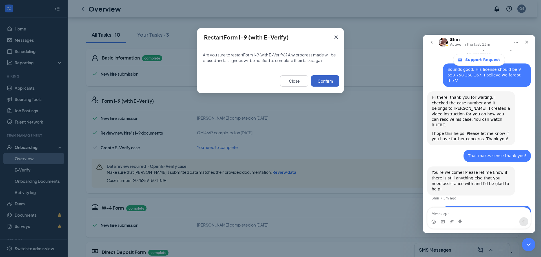
click at [326, 81] on button "Confirm" at bounding box center [325, 80] width 28 height 11
click at [495, 217] on div "Intercom messenger" at bounding box center [478, 221] width 103 height 9
click at [444, 212] on textarea "Message…" at bounding box center [478, 212] width 103 height 10
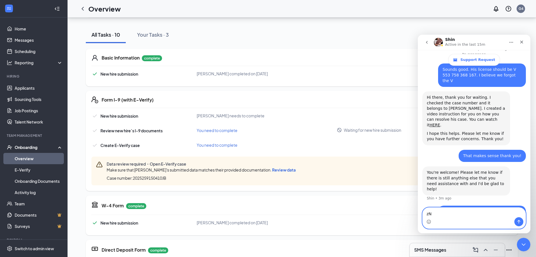
type textarea "z"
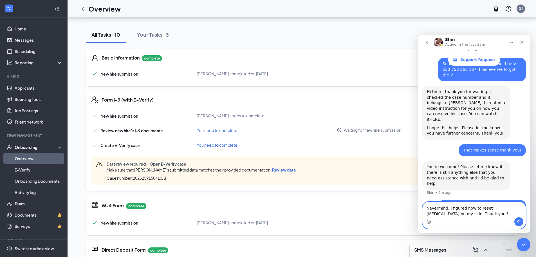
click at [492, 205] on textarea "Nevermind, i figured how to reset tham on my side. Thank you !" at bounding box center [474, 209] width 103 height 15
type textarea "Nevermind, i figured how to reset them on my side. Thank you !"
click at [522, 222] on button "Send a message…" at bounding box center [519, 221] width 9 height 9
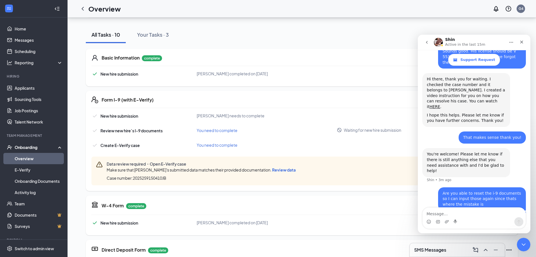
click at [372, 78] on div "New hire submission Sawyer J Van Antwerp completed on Sep 16, 2025 View" at bounding box center [302, 75] width 421 height 10
click at [425, 42] on icon "go back" at bounding box center [427, 42] width 5 height 5
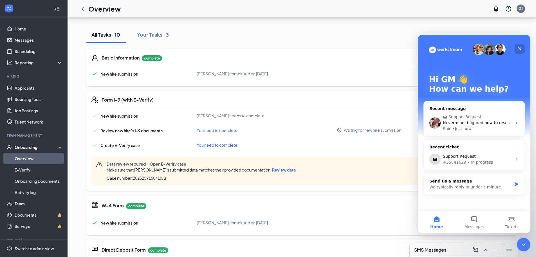
click at [521, 50] on icon "Close" at bounding box center [520, 48] width 5 height 5
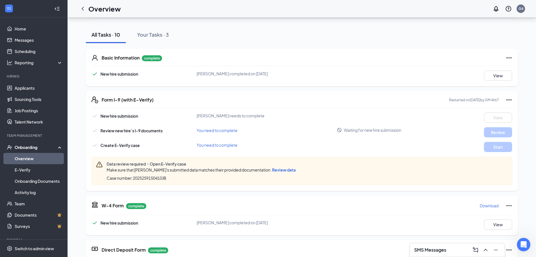
click at [107, 116] on span "New hire submission" at bounding box center [120, 115] width 38 height 5
click at [164, 27] on button "Your Tasks · 3" at bounding box center [152, 34] width 43 height 17
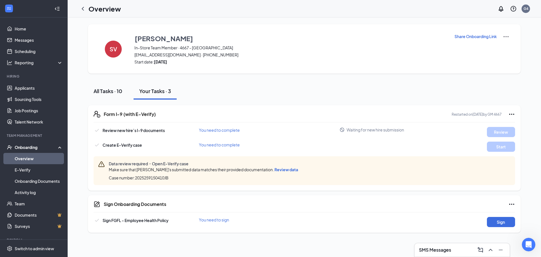
click at [113, 93] on div "All Tasks · 10" at bounding box center [107, 90] width 29 height 7
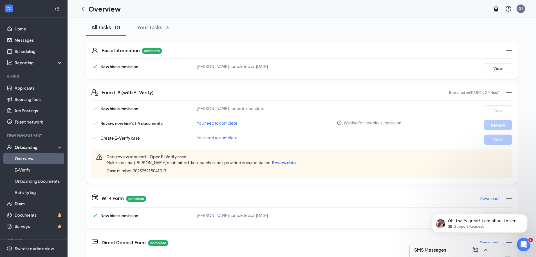
scroll to position [28, 0]
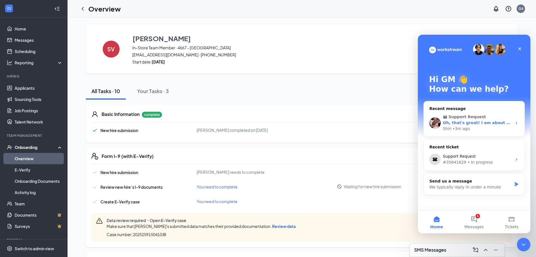
click at [482, 128] on div "Shin • 3m ago" at bounding box center [477, 129] width 69 height 6
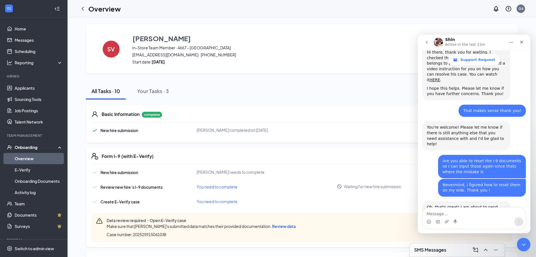
scroll to position [234, 0]
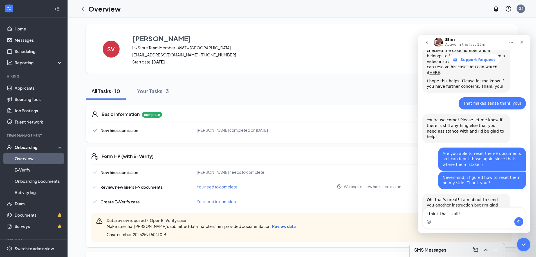
type textarea "I think that is all!"
click at [519, 223] on icon "Send a message…" at bounding box center [519, 222] width 3 height 4
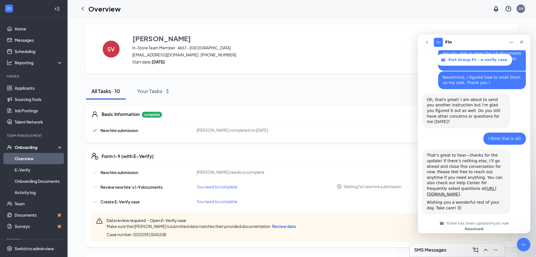
scroll to position [351, 0]
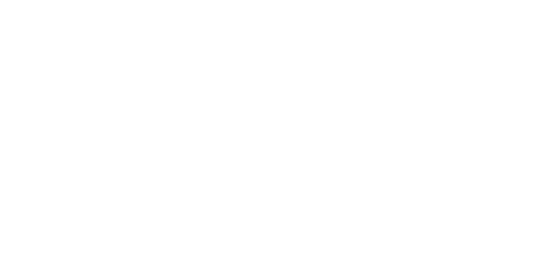
click at [523, 43] on body at bounding box center [270, 128] width 541 height 257
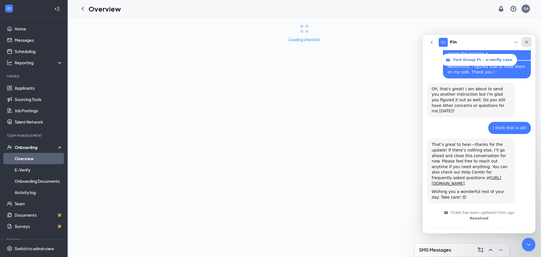
scroll to position [351, 0]
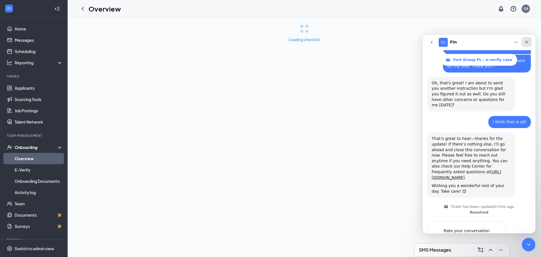
click at [525, 42] on icon "Close" at bounding box center [526, 42] width 5 height 5
